Goal: Navigation & Orientation: Find specific page/section

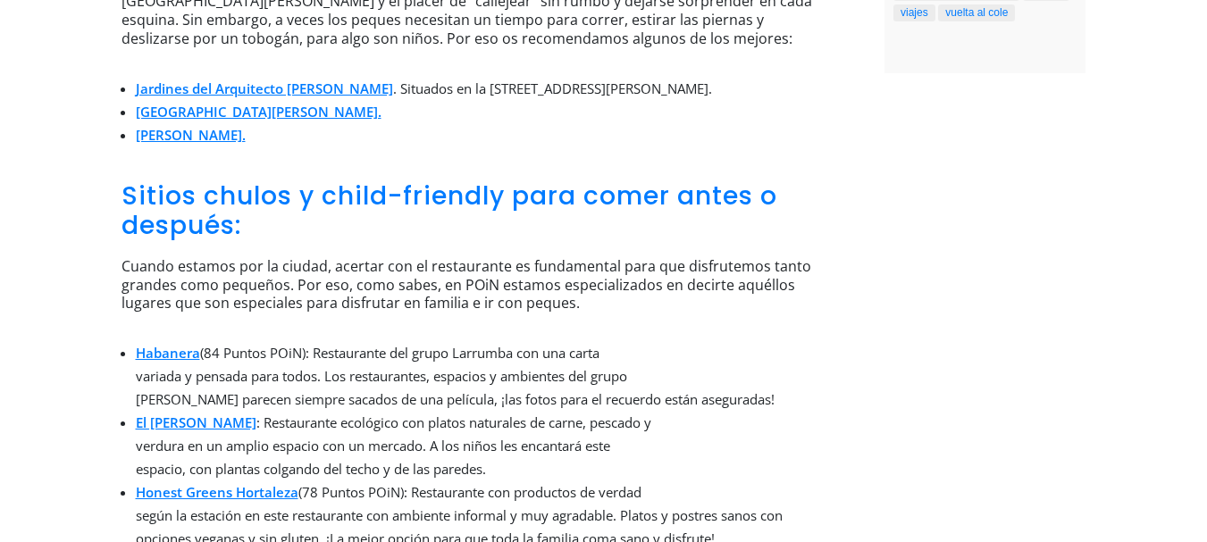
scroll to position [1251, 0]
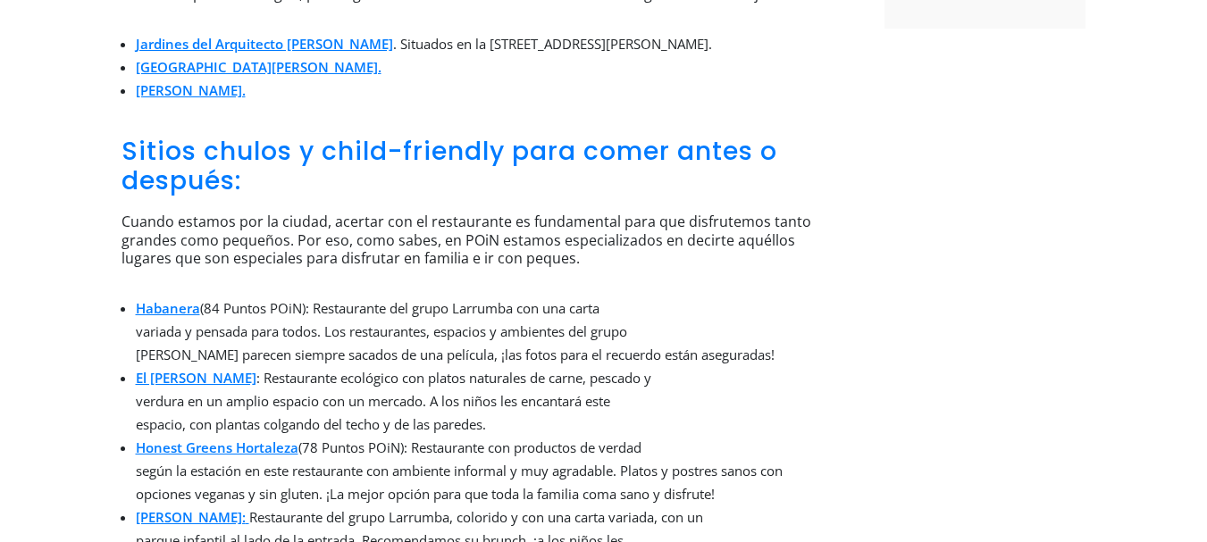
click at [191, 369] on link "El Huerto de Lucas" at bounding box center [196, 378] width 121 height 18
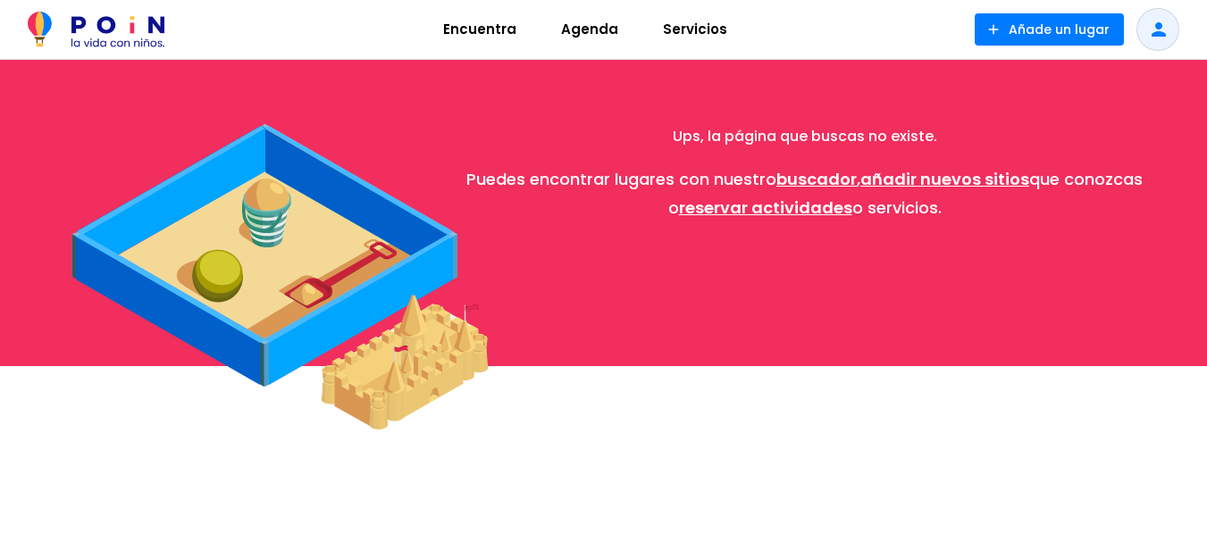
click at [191, 323] on div "Ups, la página que buscas no existe. Puedes encontrar lugares con nuestro busca…" at bounding box center [604, 278] width 1082 height 313
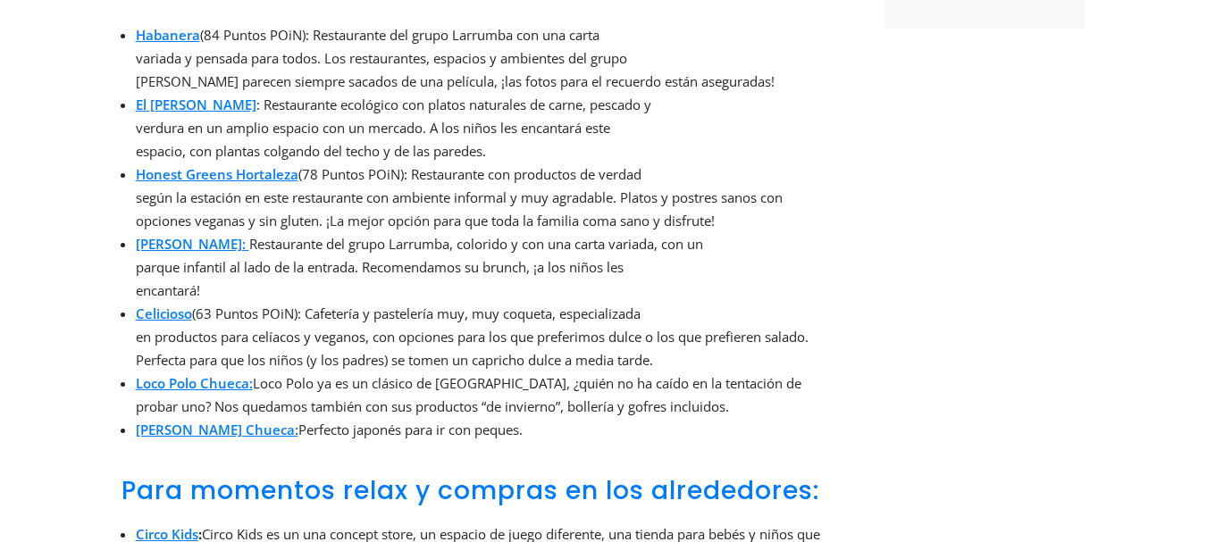
click at [150, 235] on link "[PERSON_NAME]:" at bounding box center [191, 244] width 110 height 18
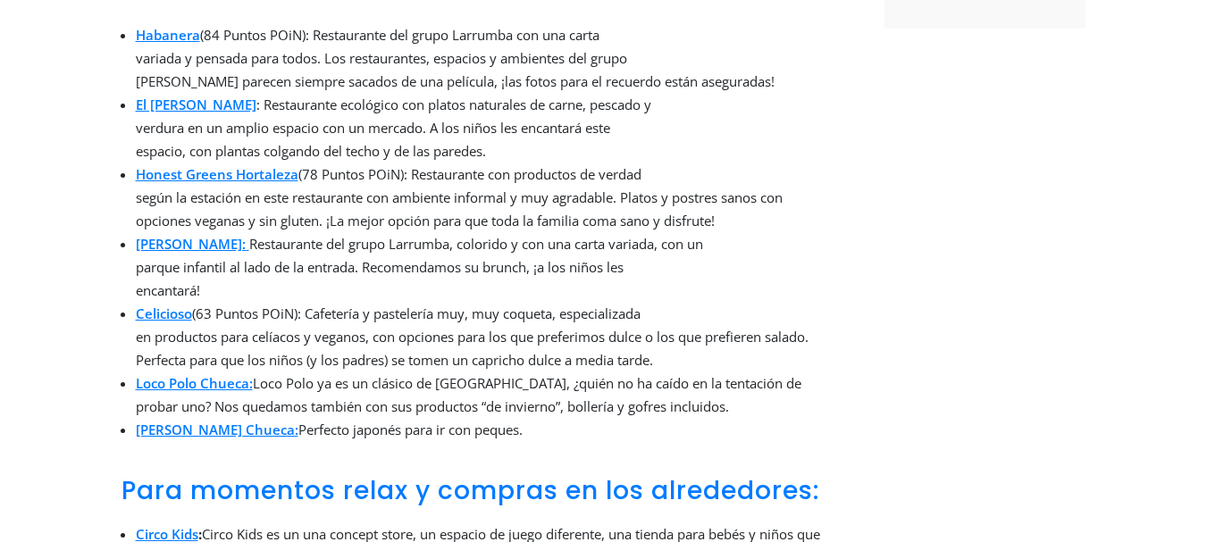
click at [213, 421] on link "[PERSON_NAME] Chueca:" at bounding box center [217, 430] width 163 height 18
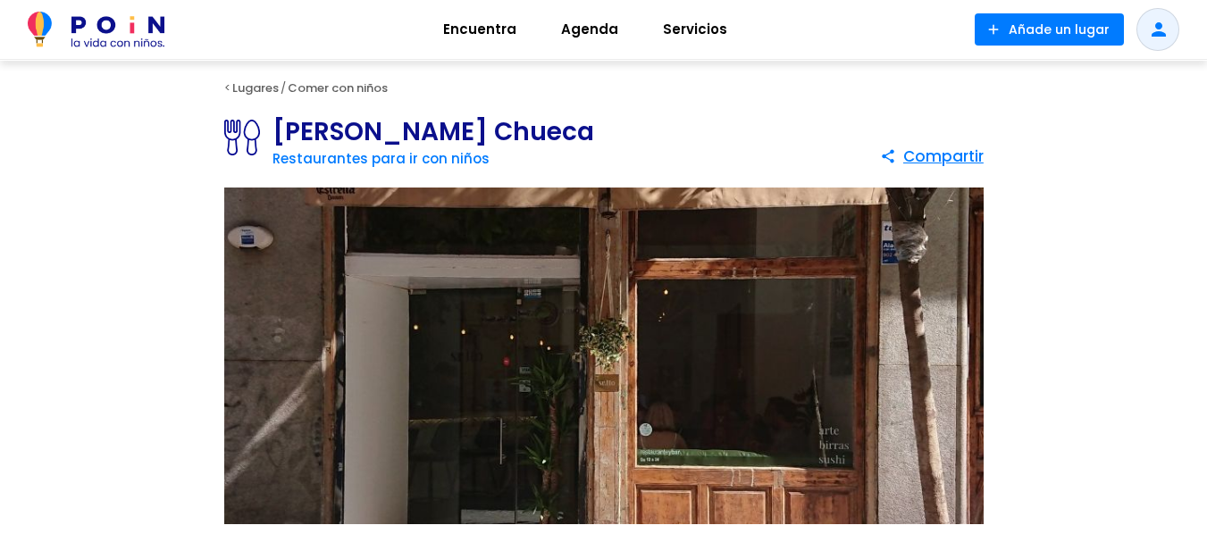
scroll to position [14, 0]
